Goal: Task Accomplishment & Management: Manage account settings

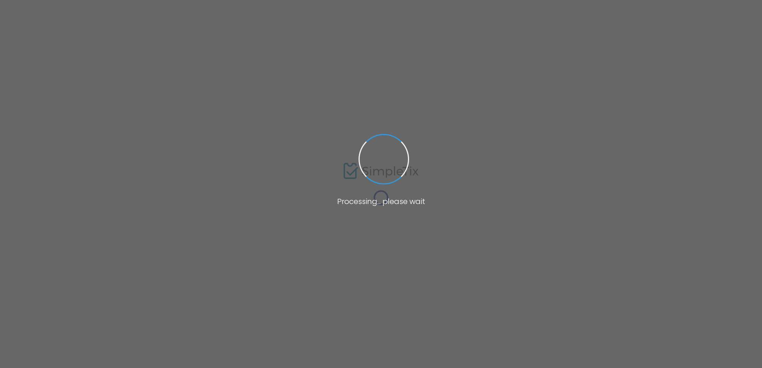
type input "[URL]"
type input "[EMAIL_ADDRESS][DOMAIN_NAME]"
type input "7.0000 %"
radio input "true"
type input "Command Decisions Wargames Center"
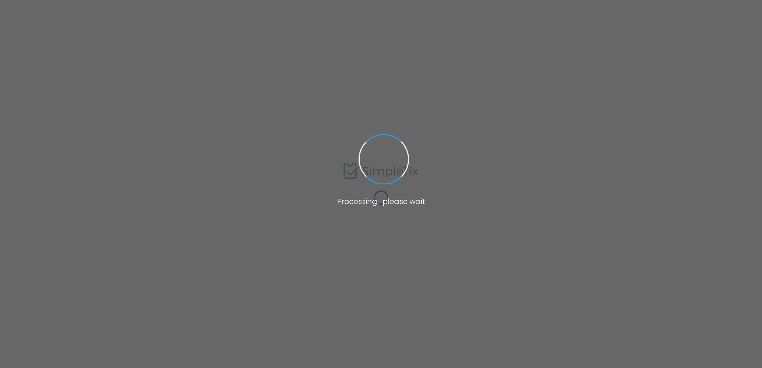
type input "[PHONE_NUMBER]"
type input "[DOMAIN_NAME][URL]"
type input "(UTC-05:00) Eastern Time ([GEOGRAPHIC_DATA] & [GEOGRAPHIC_DATA])"
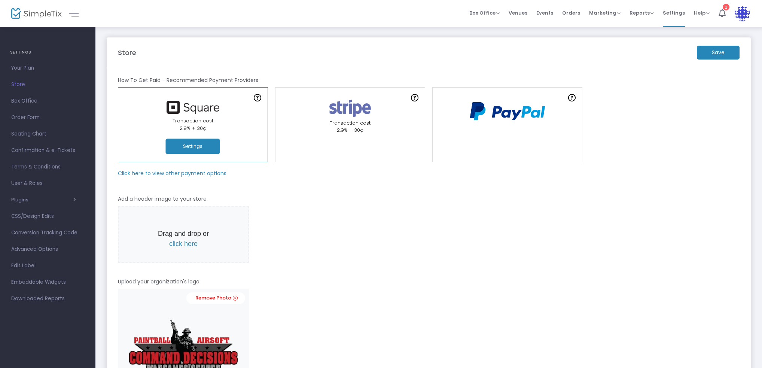
click at [36, 15] on img at bounding box center [36, 13] width 51 height 11
